Goal: Task Accomplishment & Management: Manage account settings

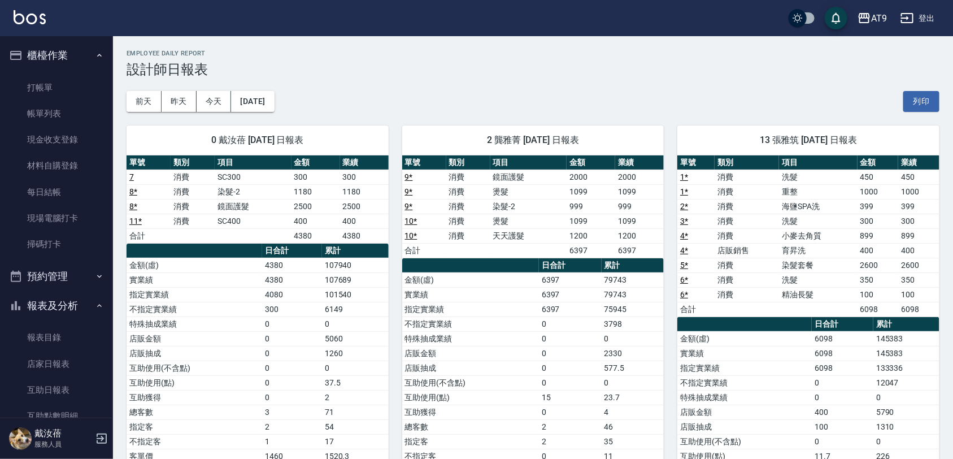
click at [105, 444] on icon "button" at bounding box center [102, 438] width 10 height 10
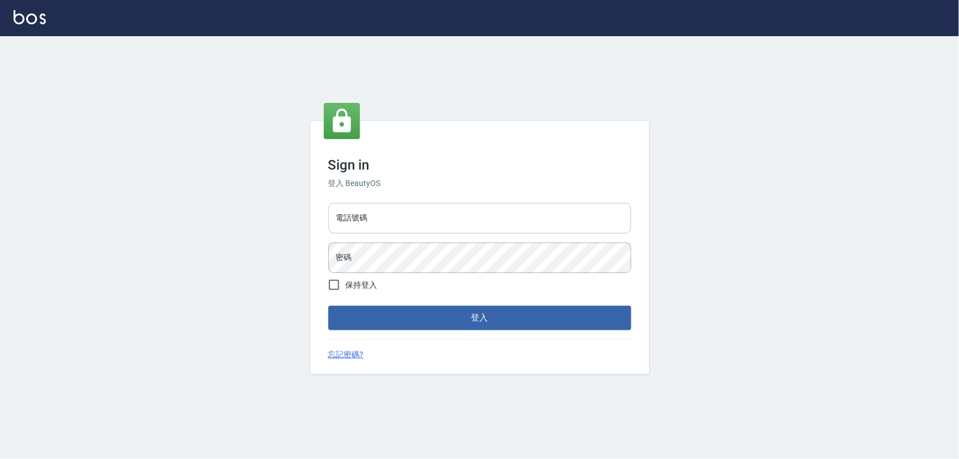
click at [433, 214] on input "電話號碼" at bounding box center [479, 218] width 303 height 31
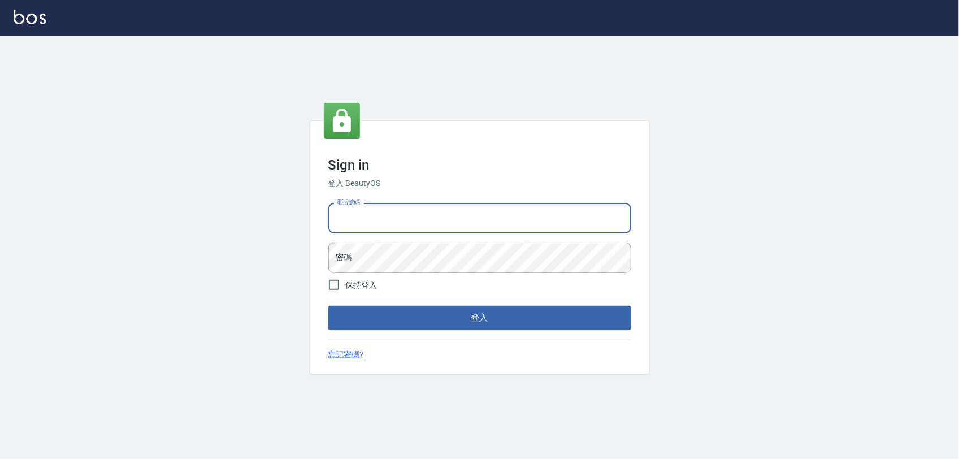
type input "0975151920"
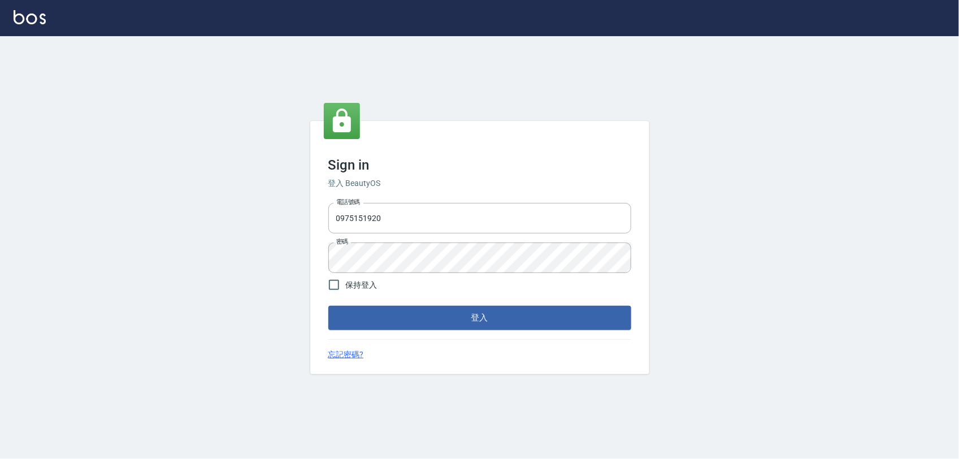
click at [845, 279] on div "Sign in 登入 BeautyOS 電話號碼 0975151920 電話號碼 密碼 密碼 保持登入 登入 忘記密碼?" at bounding box center [479, 247] width 959 height 423
